Goal: Find specific page/section: Find specific page/section

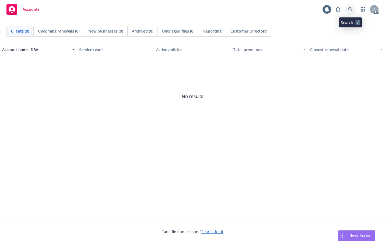
click at [351, 8] on icon at bounding box center [350, 9] width 5 height 5
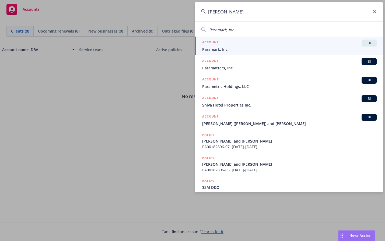
type input "[PERSON_NAME]"
click at [263, 45] on div "ACCOUNT TR" at bounding box center [289, 43] width 174 height 7
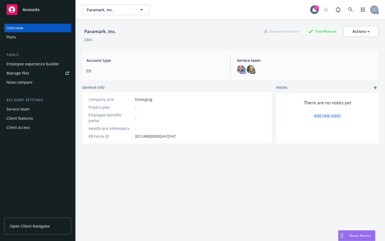
click at [17, 65] on div "Employee experience builder" at bounding box center [32, 64] width 53 height 9
click at [323, 182] on div "Paramark, Inc. Business Insurance Total Rewards Actions DBA: - Account type EB …" at bounding box center [230, 137] width 296 height 235
click at [345, 8] on link at bounding box center [350, 9] width 11 height 11
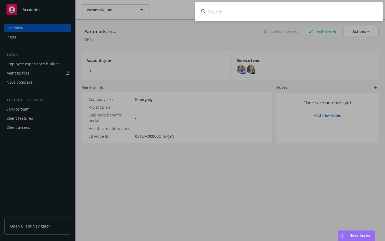
click at [279, 14] on input at bounding box center [289, 11] width 188 height 19
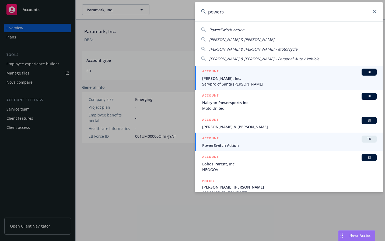
type input "powers"
click at [229, 146] on span "PowerSwitch Action" at bounding box center [289, 146] width 174 height 6
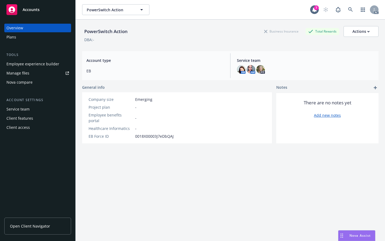
click at [18, 61] on div "Employee experience builder" at bounding box center [32, 64] width 53 height 9
click at [348, 10] on icon at bounding box center [350, 9] width 5 height 5
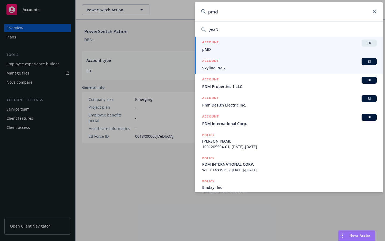
type input "pmd"
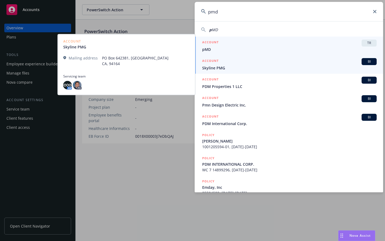
click at [236, 49] on span "pMD" at bounding box center [289, 50] width 174 height 6
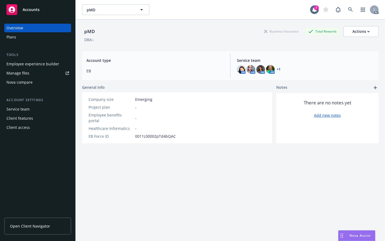
click at [27, 64] on div "Employee experience builder" at bounding box center [32, 64] width 53 height 9
click at [347, 7] on link at bounding box center [350, 9] width 11 height 11
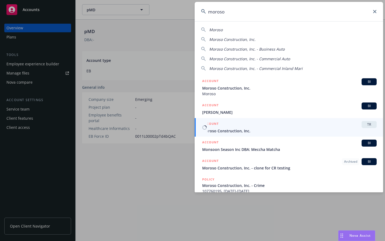
type input "moroso"
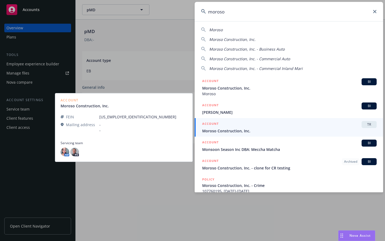
click at [264, 125] on div "ACCOUNT TR" at bounding box center [289, 124] width 174 height 7
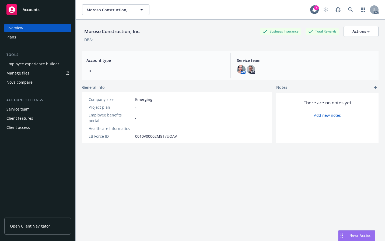
click at [28, 63] on div "Employee experience builder" at bounding box center [32, 64] width 53 height 9
click at [171, 194] on div "Moroso Construction, Inc. Business Insurance Total Rewards Actions DBA: - Accou…" at bounding box center [230, 137] width 296 height 235
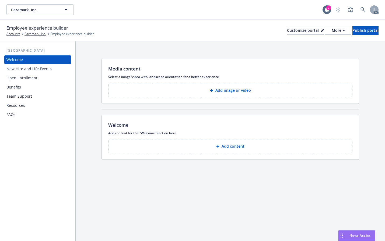
drag, startPoint x: 16, startPoint y: 85, endPoint x: 21, endPoint y: 84, distance: 4.9
click at [16, 85] on div "Benefits" at bounding box center [13, 87] width 15 height 9
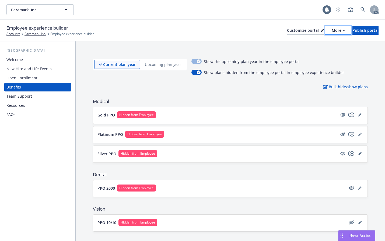
click at [332, 33] on div "More" at bounding box center [338, 30] width 13 height 8
click at [23, 59] on div "Welcome" at bounding box center [37, 59] width 62 height 9
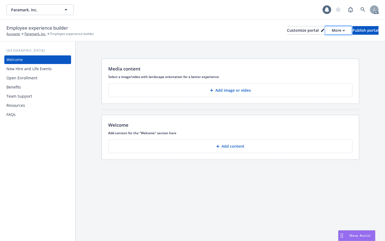
click at [325, 29] on button "More" at bounding box center [338, 30] width 26 height 9
click at [332, 33] on div "More" at bounding box center [338, 30] width 13 height 8
click at [20, 89] on div "Benefits" at bounding box center [13, 87] width 15 height 9
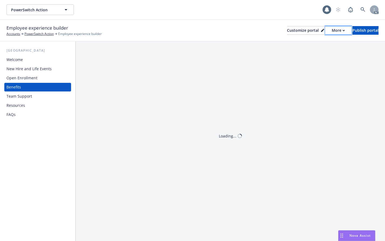
click at [343, 31] on icon "button" at bounding box center [344, 30] width 2 height 1
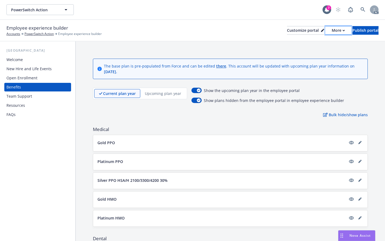
click at [343, 31] on icon "button" at bounding box center [344, 30] width 2 height 1
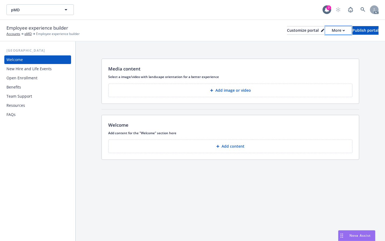
click at [325, 31] on button "More" at bounding box center [338, 30] width 26 height 9
click at [30, 89] on div "Benefits" at bounding box center [37, 87] width 62 height 9
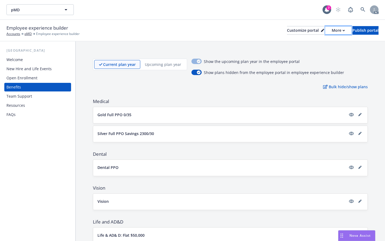
click at [332, 31] on div "More" at bounding box center [338, 30] width 13 height 8
click at [236, 51] on div "Current plan year Upcoming plan year Show the upcoming plan year in the employe…" at bounding box center [230, 196] width 309 height 310
click at [332, 30] on div "More" at bounding box center [338, 30] width 13 height 8
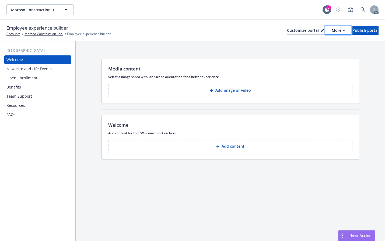
click at [332, 29] on div "More" at bounding box center [338, 30] width 13 height 8
